Goal: Information Seeking & Learning: Learn about a topic

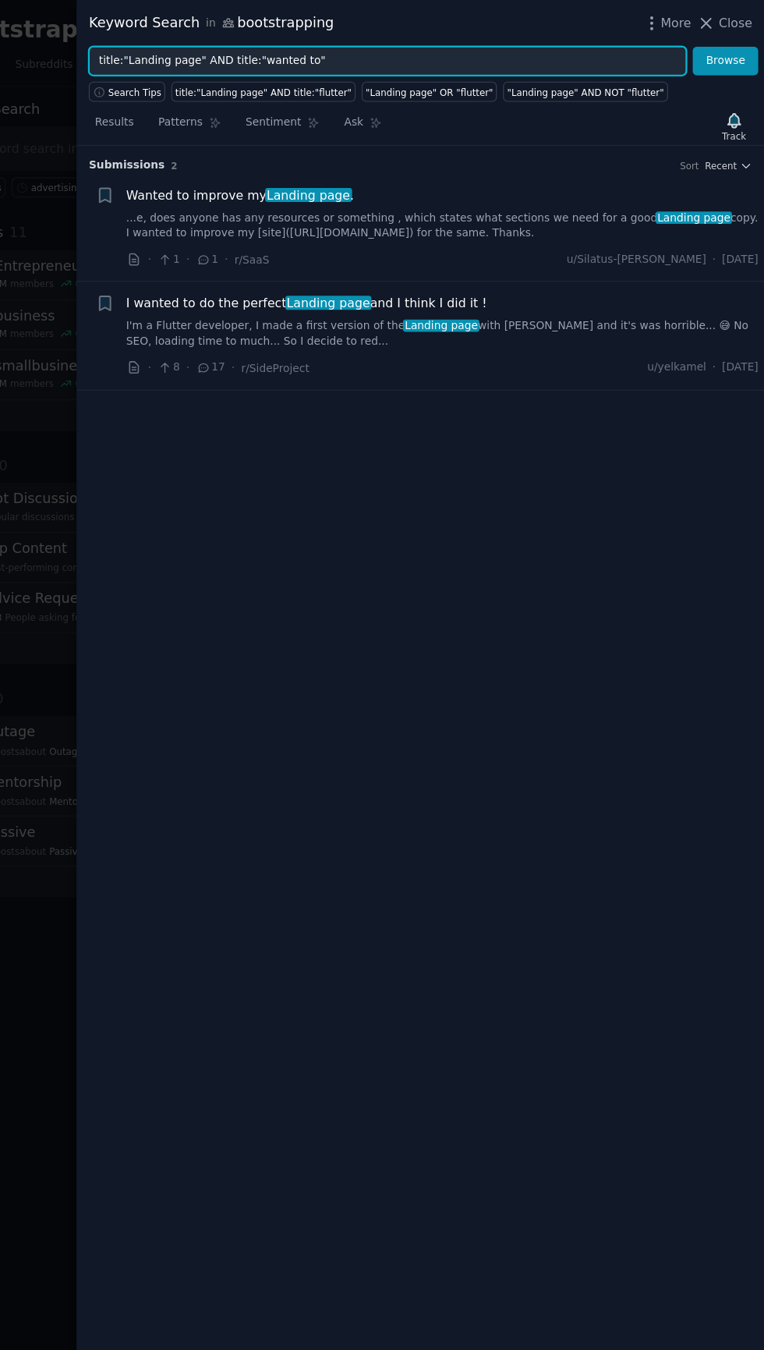
click at [550, 52] on input "title:"Landing page" AND title:"wanted to"" at bounding box center [429, 54] width 531 height 27
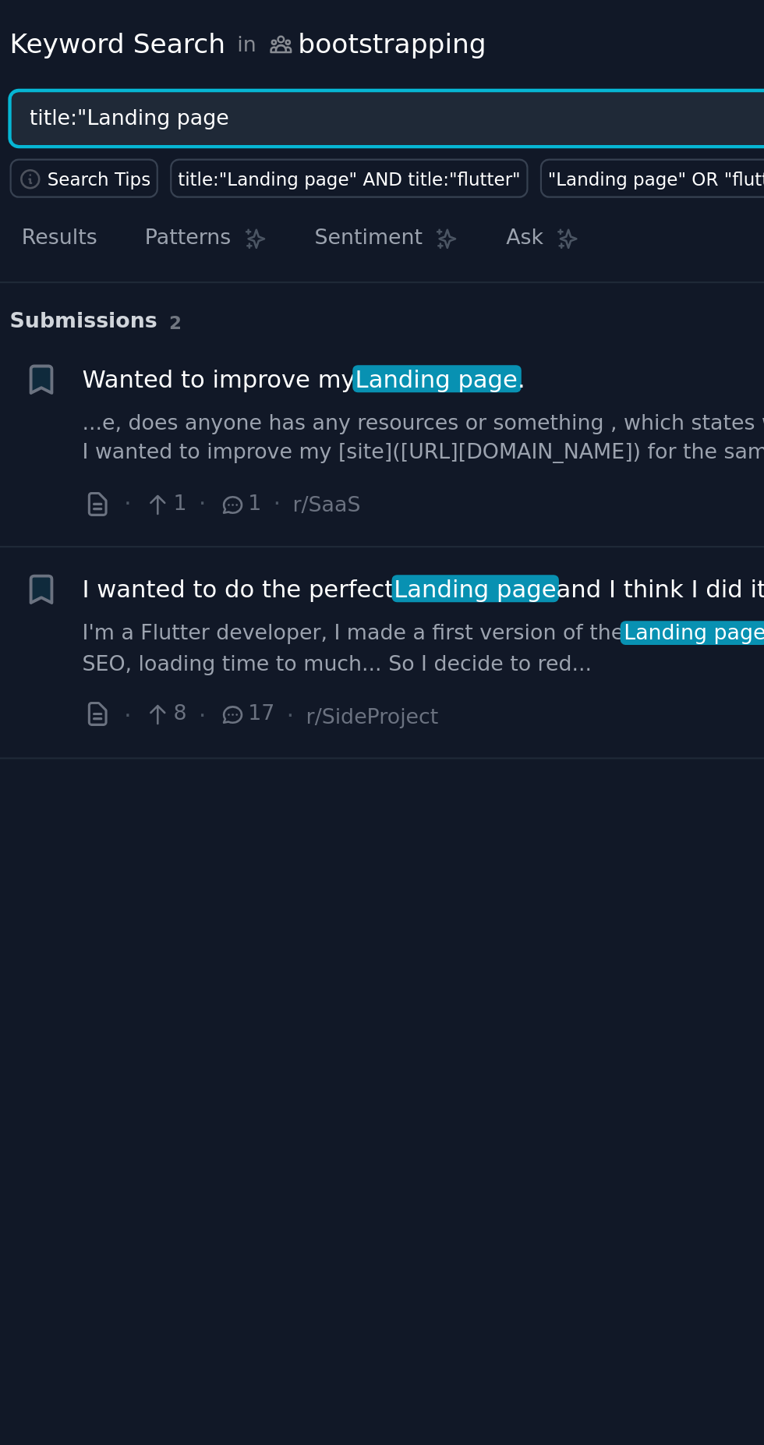
click at [200, 57] on input "title:"Landing page" at bounding box center [429, 54] width 531 height 27
click at [197, 54] on input "title:"Landing page" at bounding box center [429, 54] width 531 height 27
type input "Landing page"
click at [700, 41] on button "Browse" at bounding box center [729, 54] width 58 height 27
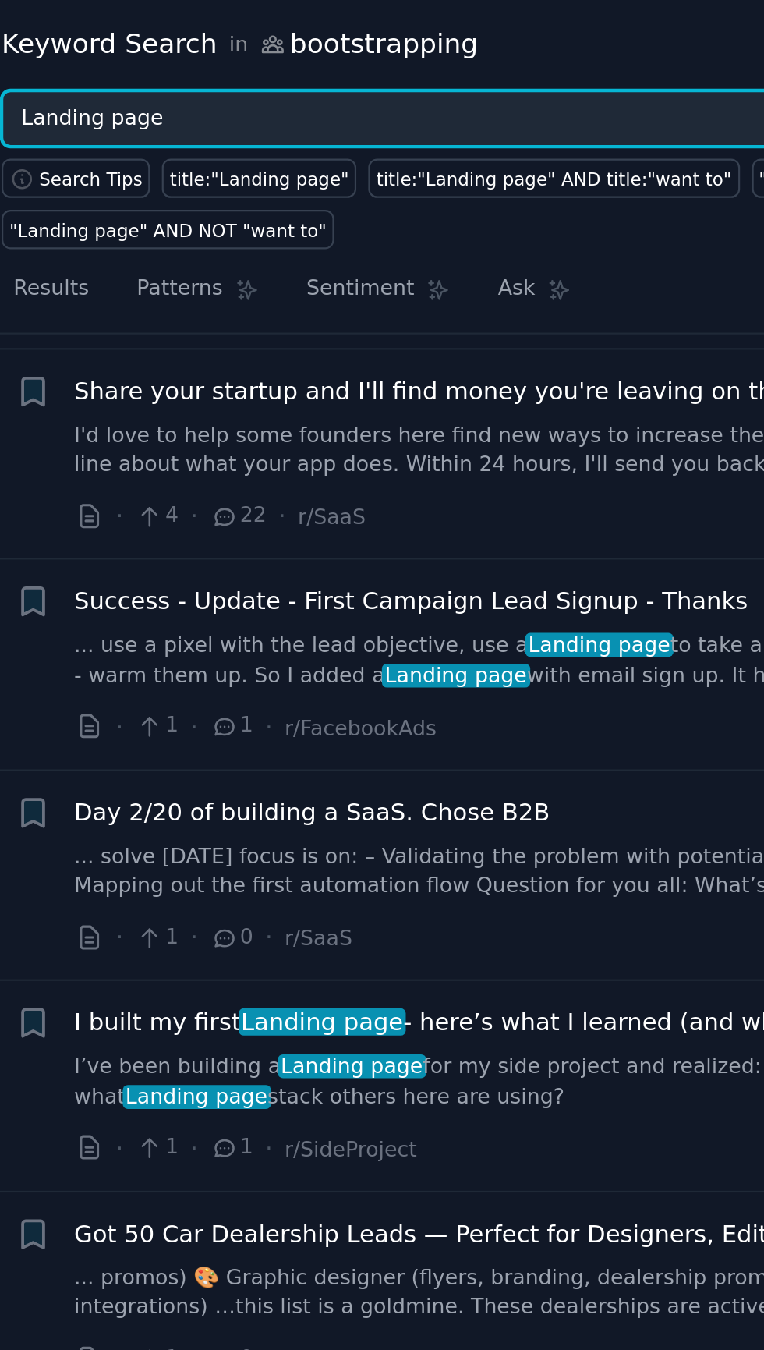
scroll to position [506, 0]
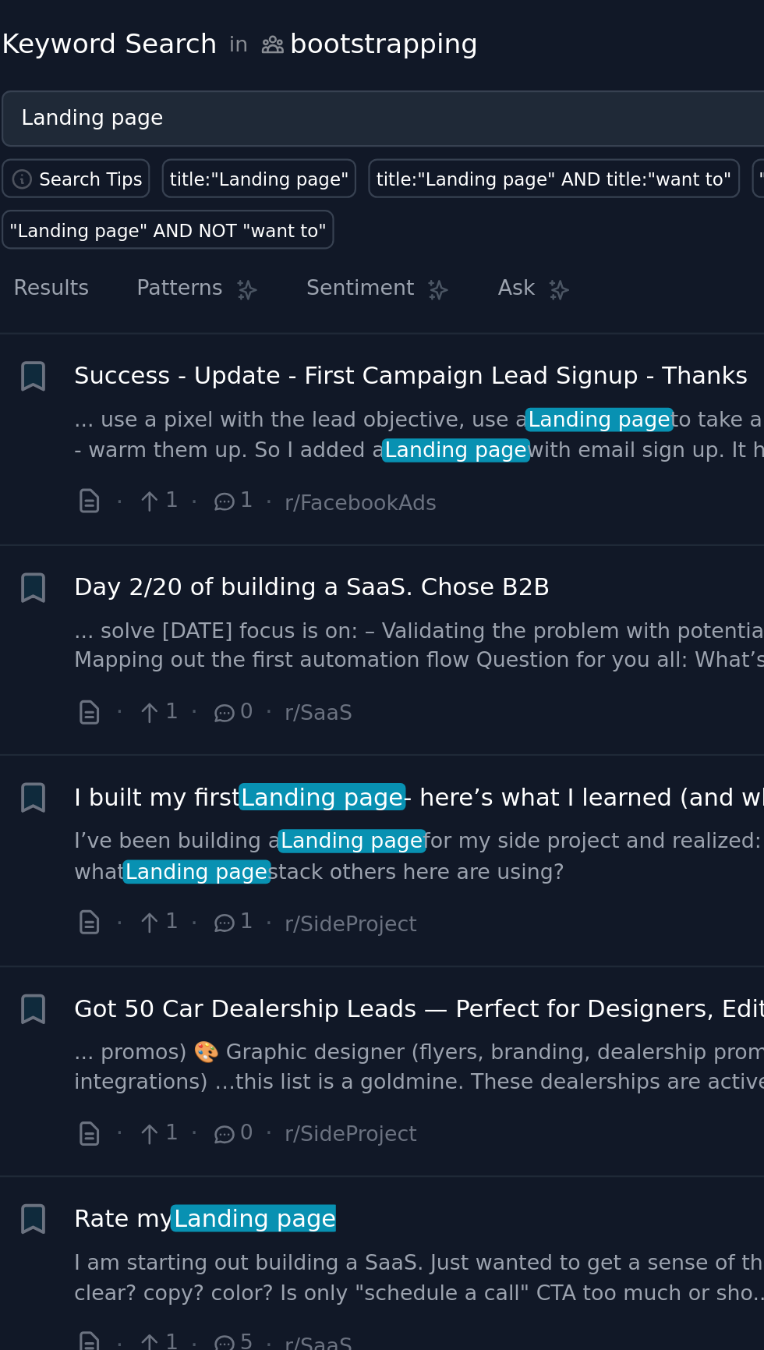
click at [392, 378] on link "I’ve been building a Landing page for my side project and realized: the harde..…" at bounding box center [478, 391] width 562 height 27
